Goal: Task Accomplishment & Management: Complete application form

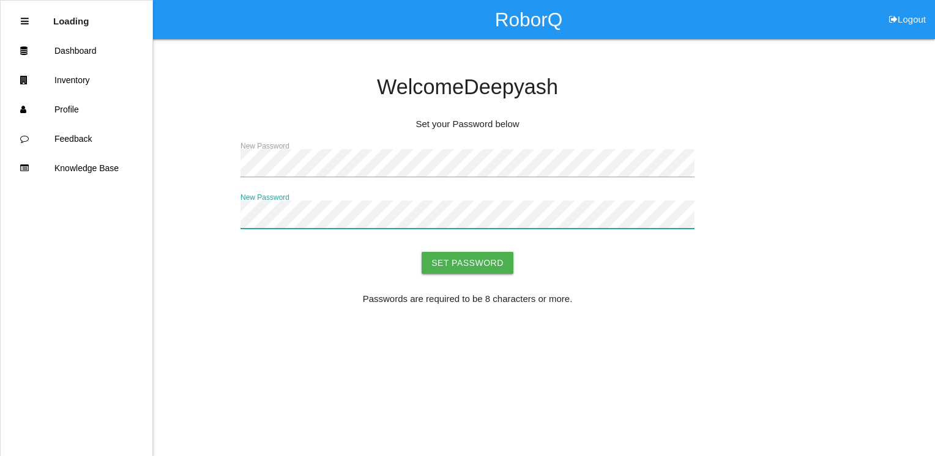
click at [422, 252] on button "Set Password" at bounding box center [468, 263] width 92 height 22
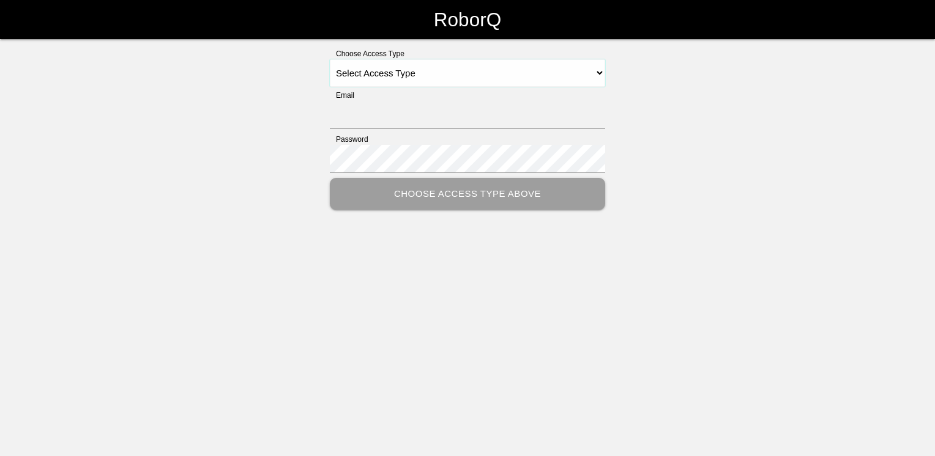
click at [400, 81] on select "Select Access Type Admin Customer Supervisor Worker" at bounding box center [467, 73] width 275 height 28
select select "Customer"
click at [330, 59] on select "Select Access Type Admin Customer Supervisor Worker" at bounding box center [467, 73] width 275 height 28
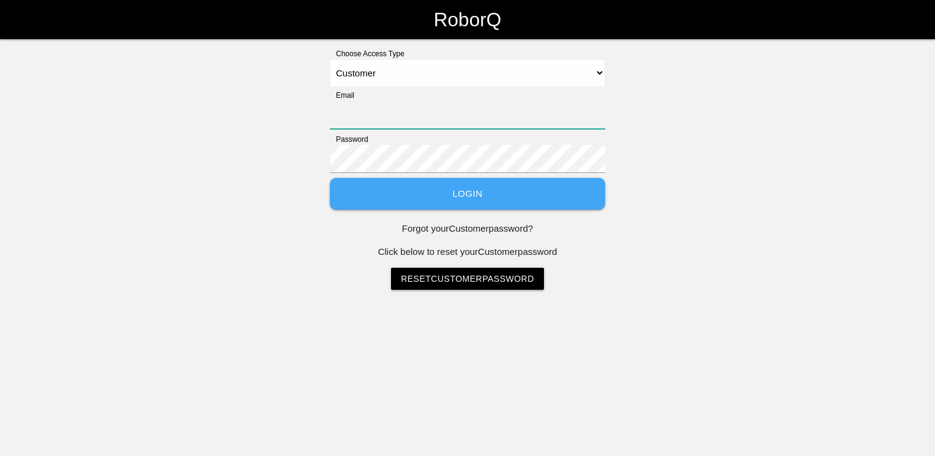
click at [370, 119] on input "Email" at bounding box center [467, 115] width 275 height 28
type input "[EMAIL_ADDRESS][DOMAIN_NAME]"
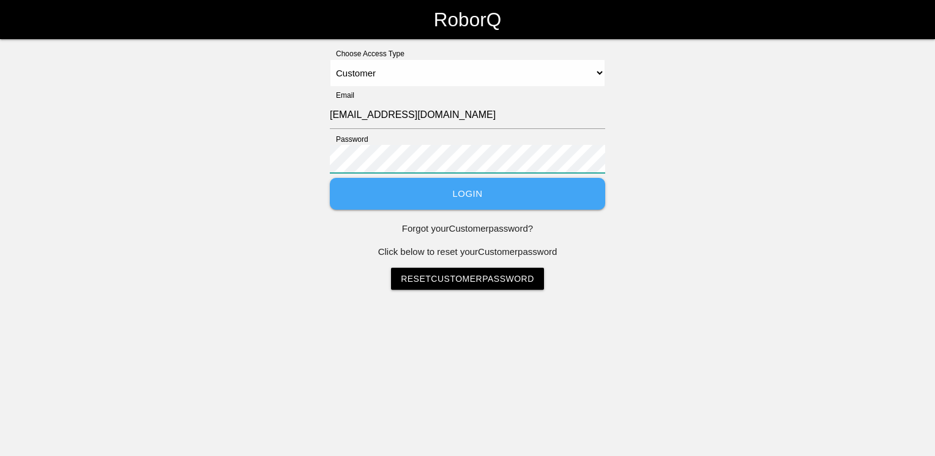
click at [330, 178] on button "Login" at bounding box center [467, 194] width 275 height 32
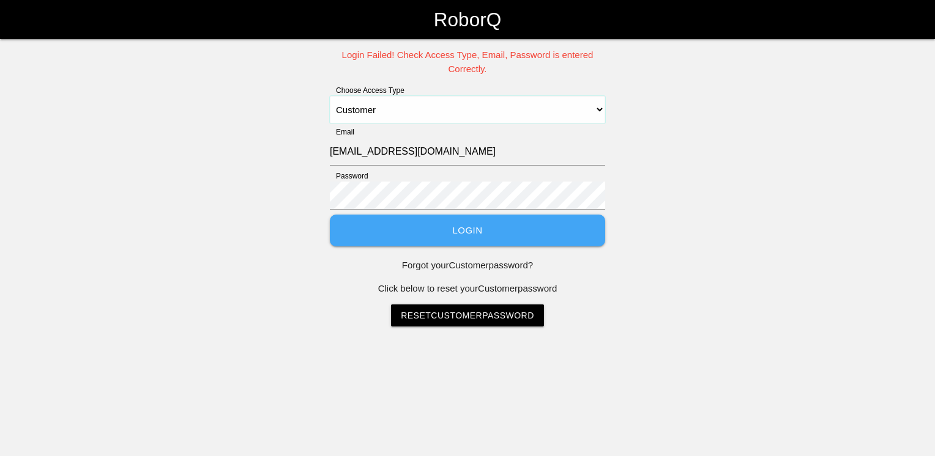
click at [421, 116] on select "Select Access Type Admin Customer Supervisor Worker" at bounding box center [467, 110] width 275 height 28
click at [330, 96] on select "Select Access Type Admin Customer Supervisor Worker" at bounding box center [467, 110] width 275 height 28
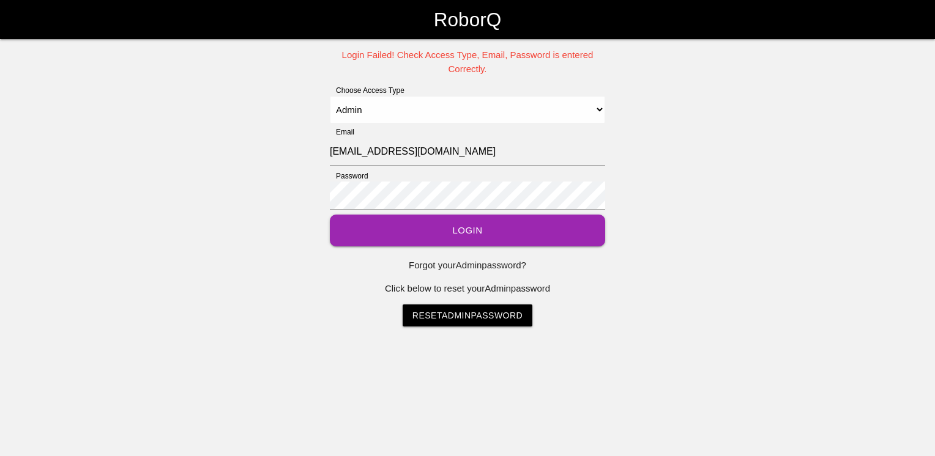
click at [429, 222] on button "Login" at bounding box center [467, 231] width 275 height 32
click at [410, 114] on select "Select Access Type Admin Customer Supervisor Worker" at bounding box center [467, 110] width 275 height 28
click at [330, 96] on select "Select Access Type Admin Customer Supervisor Worker" at bounding box center [467, 110] width 275 height 28
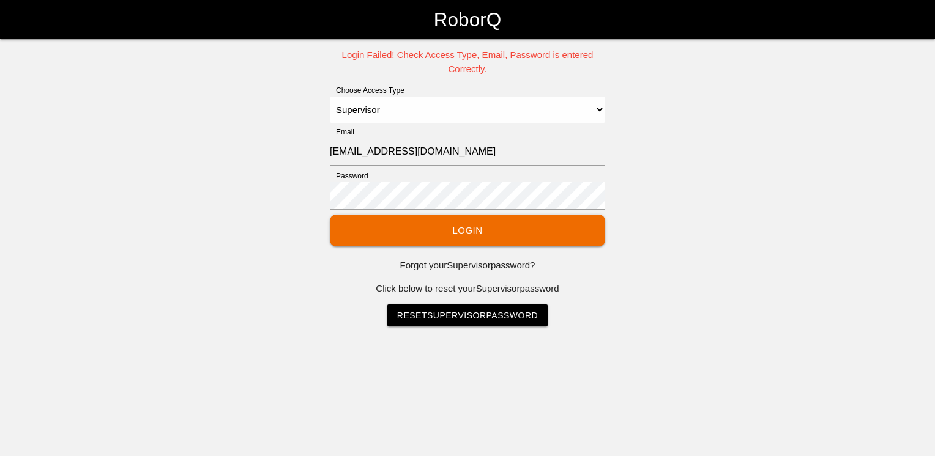
click at [399, 224] on button "Login" at bounding box center [467, 231] width 275 height 32
click at [430, 109] on select "Select Access Type Admin Customer Supervisor Worker" at bounding box center [467, 110] width 275 height 28
click at [330, 96] on select "Select Access Type Admin Customer Supervisor Worker" at bounding box center [467, 110] width 275 height 28
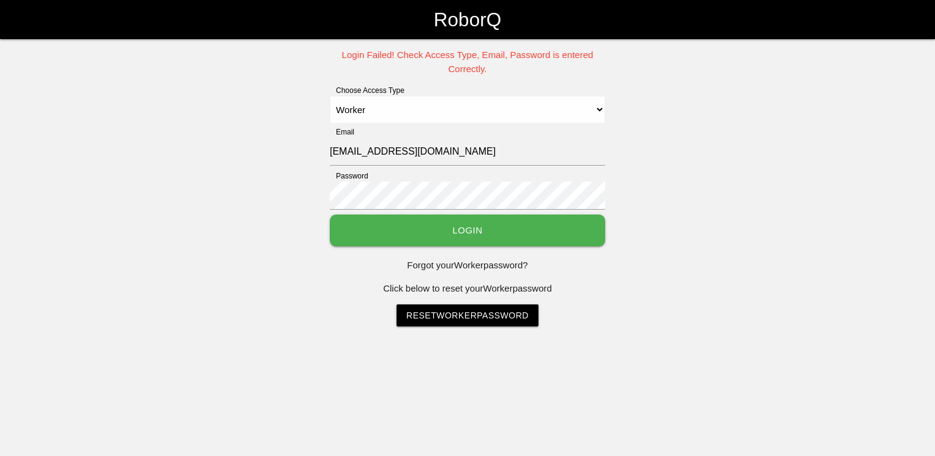
click at [413, 239] on button "Login" at bounding box center [467, 231] width 275 height 32
click at [404, 116] on select "Select Access Type Admin Customer Supervisor Worker" at bounding box center [467, 110] width 275 height 28
select select "Customer"
click at [330, 96] on select "Select Access Type Admin Customer Supervisor Worker" at bounding box center [467, 110] width 275 height 28
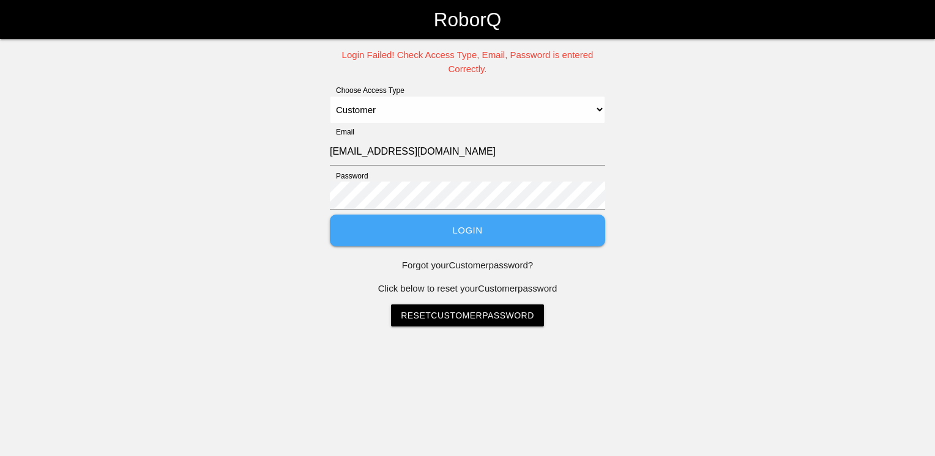
click at [416, 236] on button "Login" at bounding box center [467, 231] width 275 height 32
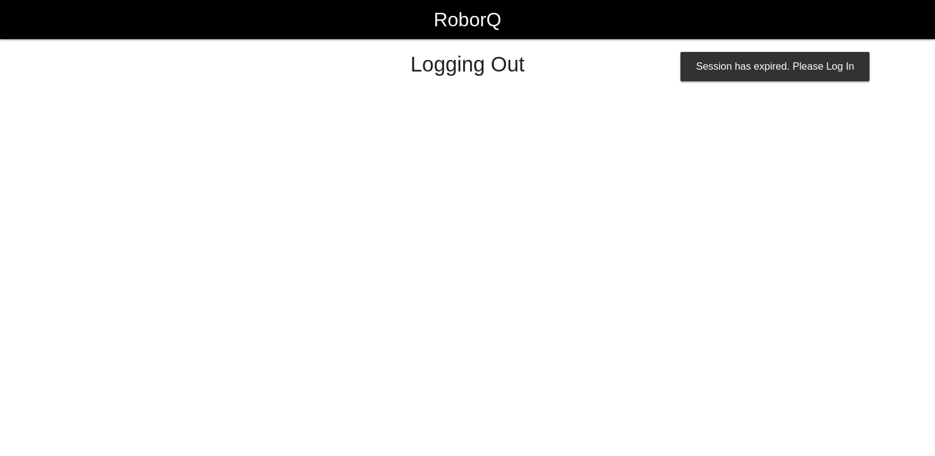
select select "Customer"
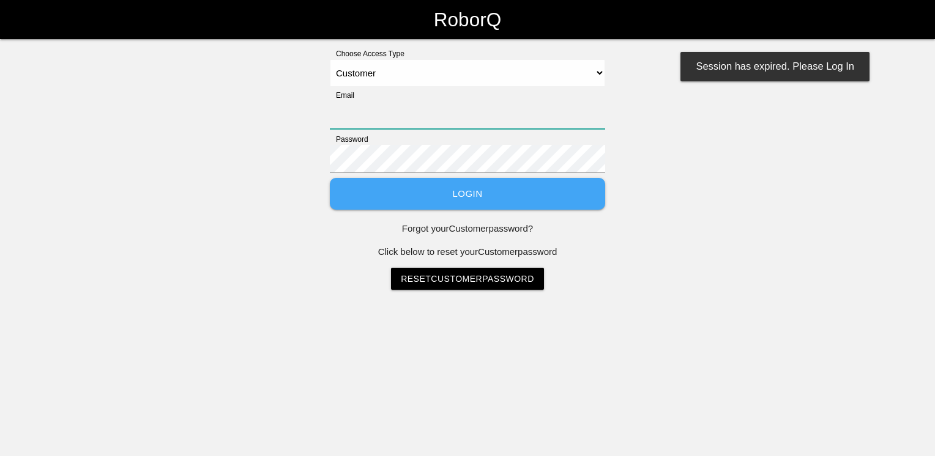
type input "[EMAIL_ADDRESS][DOMAIN_NAME]"
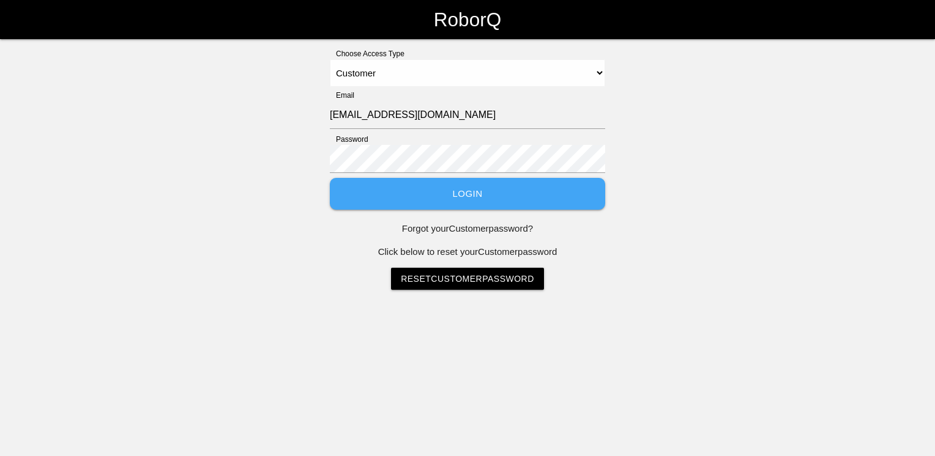
drag, startPoint x: 628, startPoint y: 144, endPoint x: 617, endPoint y: 148, distance: 11.6
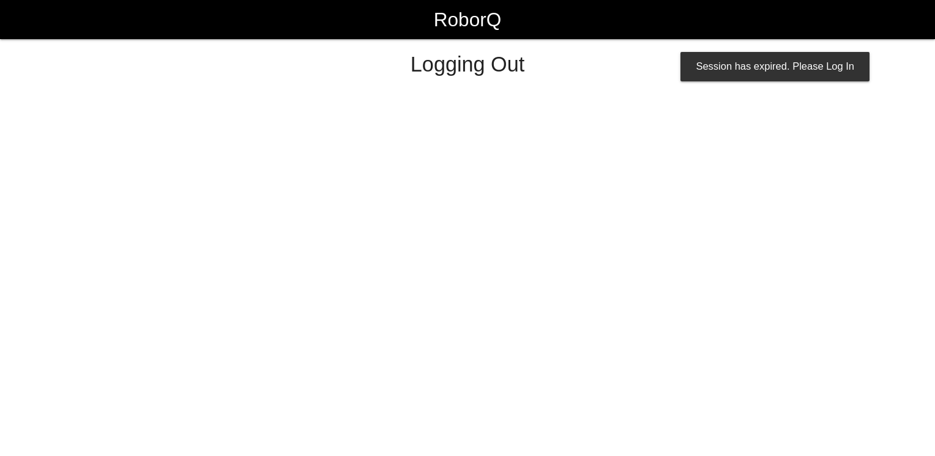
select select "Customer"
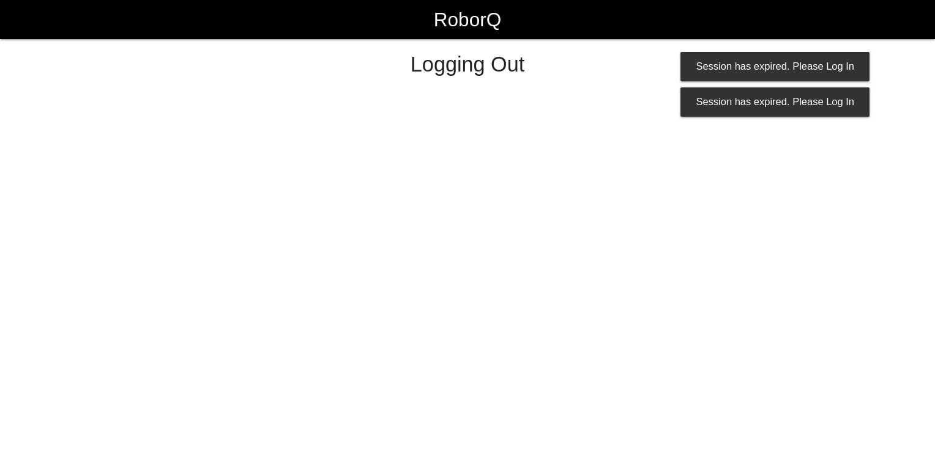
select select "Customer"
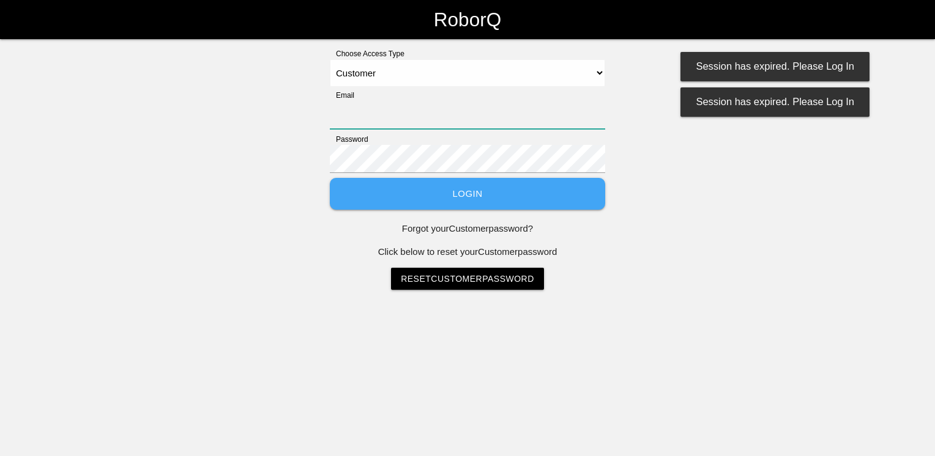
type input "[EMAIL_ADDRESS][DOMAIN_NAME]"
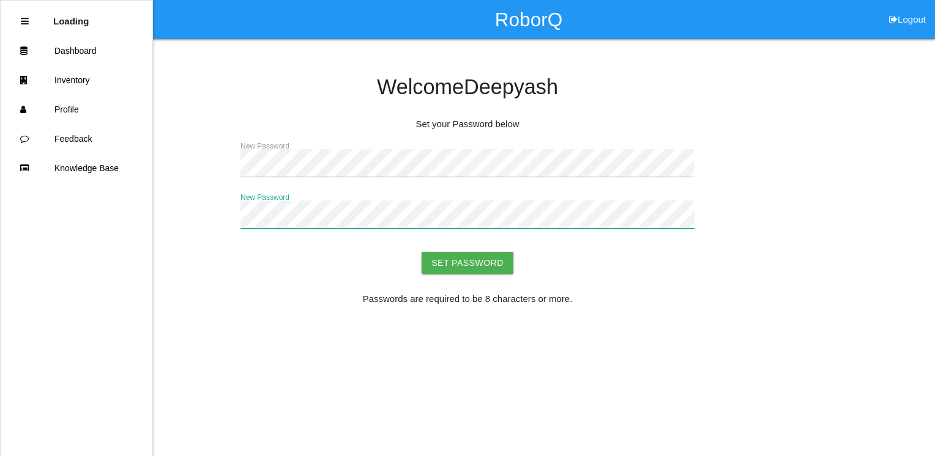
click at [422, 252] on button "Set Password" at bounding box center [468, 263] width 92 height 22
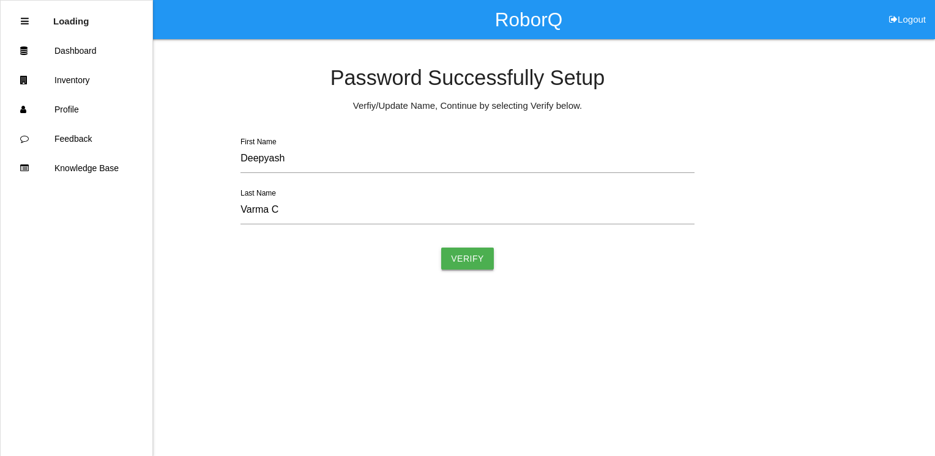
click at [468, 259] on button "Verify" at bounding box center [467, 259] width 53 height 22
